Goal: Transaction & Acquisition: Download file/media

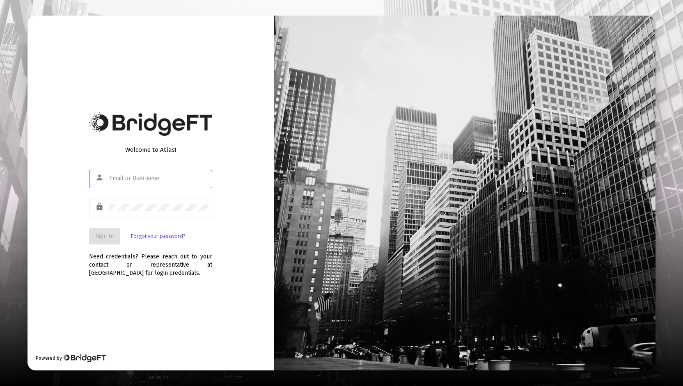
click at [135, 179] on input "text" at bounding box center [158, 178] width 99 height 7
type input "[PERSON_NAME][EMAIL_ADDRESS][DOMAIN_NAME]"
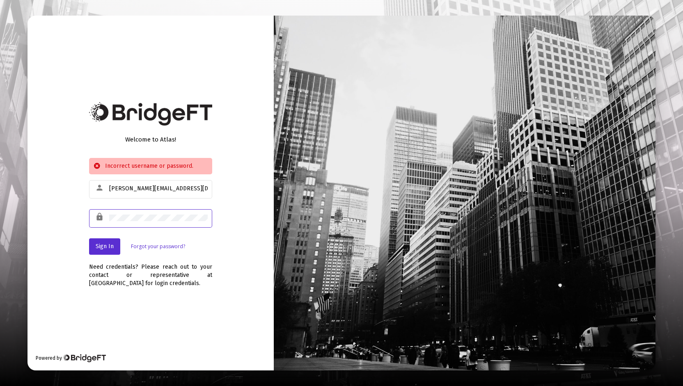
drag, startPoint x: 146, startPoint y: 221, endPoint x: 70, endPoint y: 222, distance: 76.0
click at [70, 222] on div "Welcome to Atlas! Incorrect username or password. person [PERSON_NAME][EMAIL_AD…" at bounding box center [151, 194] width 246 height 356
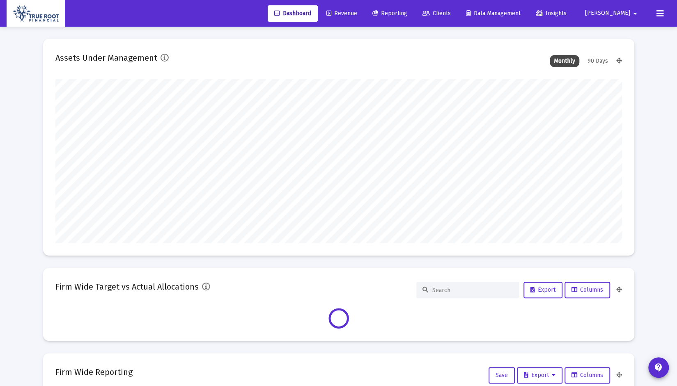
scroll to position [164, 567]
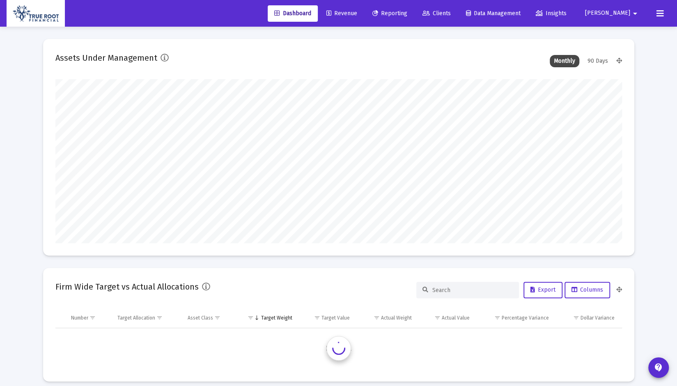
type input "[DATE]"
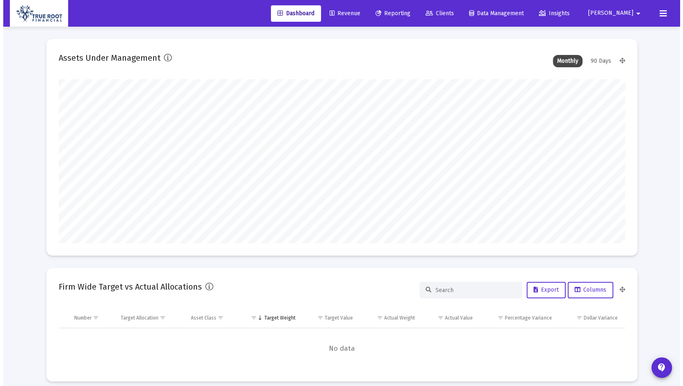
scroll to position [164, 305]
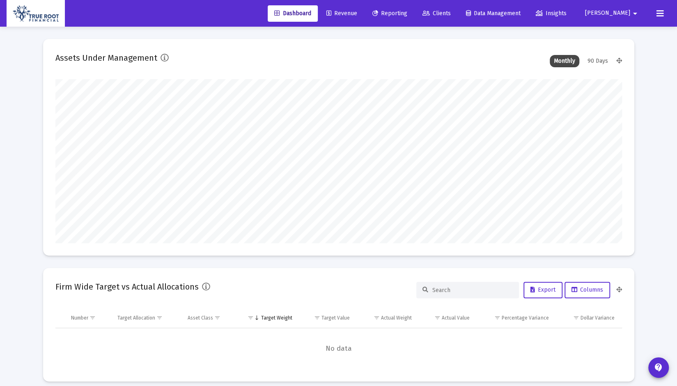
click at [407, 13] on span "Reporting" at bounding box center [389, 13] width 35 height 7
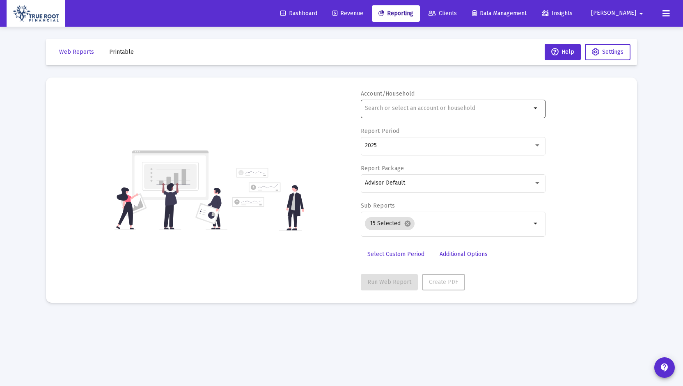
click at [416, 110] on input "text" at bounding box center [448, 108] width 166 height 7
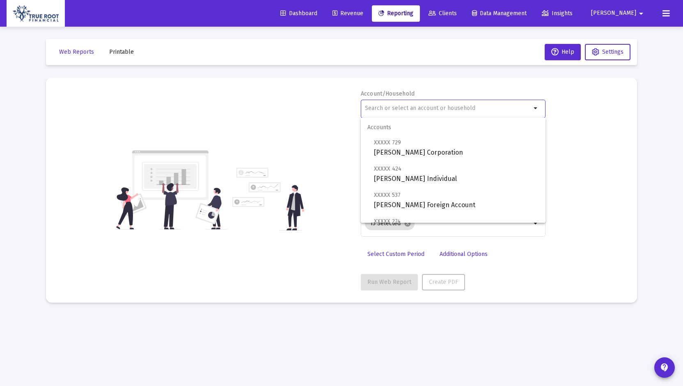
type input "a"
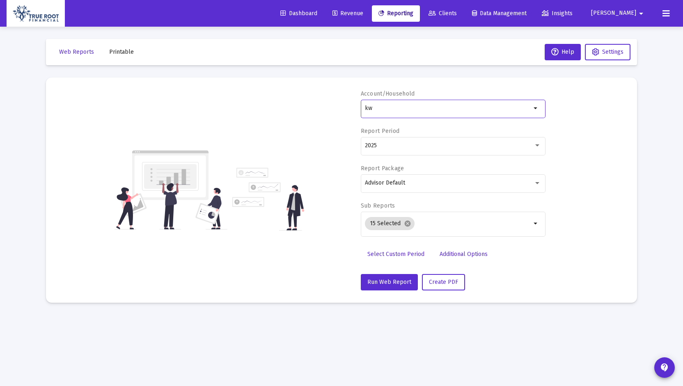
type input "k"
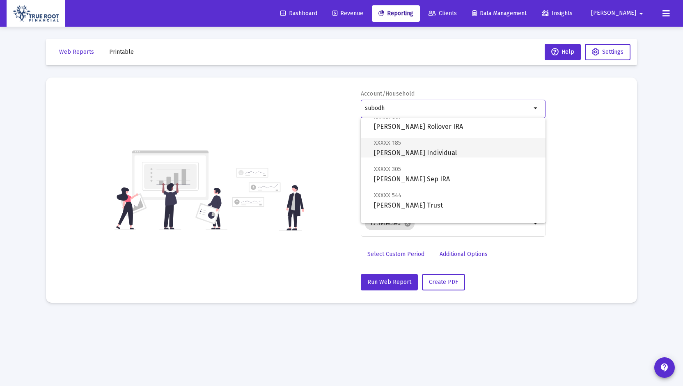
scroll to position [85, 0]
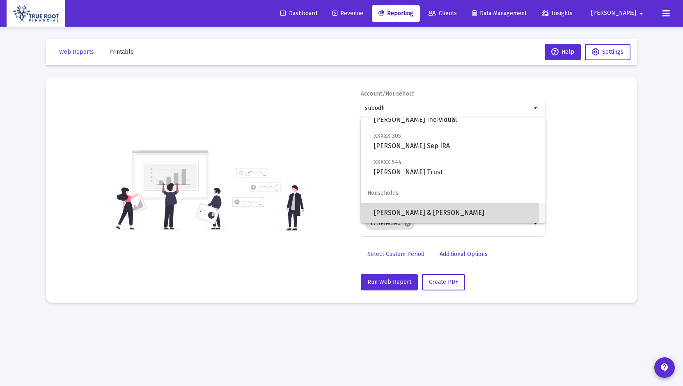
click at [425, 213] on span "[PERSON_NAME] & [PERSON_NAME]" at bounding box center [456, 213] width 165 height 20
type input "[PERSON_NAME] & [PERSON_NAME]"
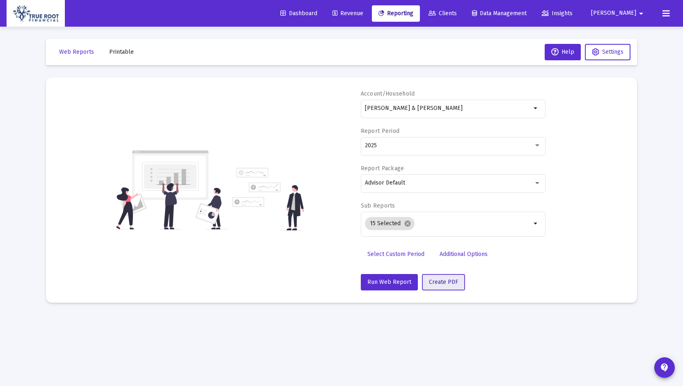
click at [446, 282] on span "Create PDF" at bounding box center [443, 282] width 29 height 7
click at [121, 51] on span "Printable" at bounding box center [121, 51] width 25 height 7
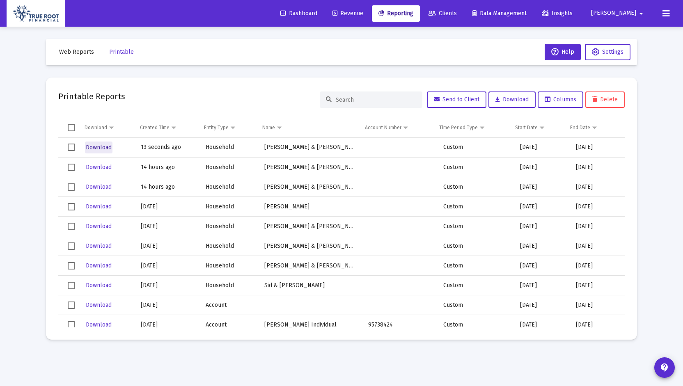
click at [104, 146] on span "Download" at bounding box center [99, 147] width 26 height 7
click at [103, 146] on span "Download" at bounding box center [99, 147] width 26 height 7
